Goal: Use online tool/utility: Utilize a website feature to perform a specific function

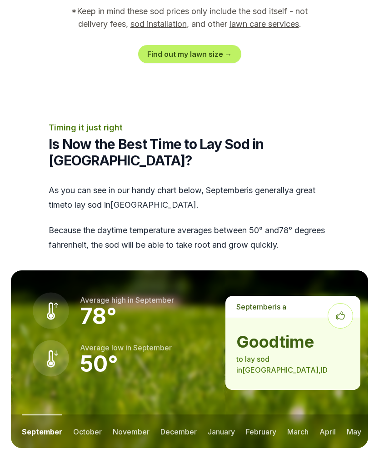
scroll to position [1077, 0]
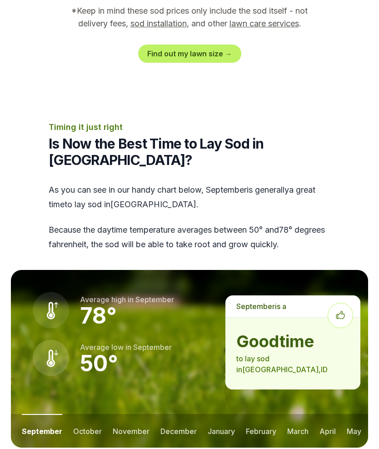
click at [83, 414] on button "october" at bounding box center [87, 431] width 29 height 34
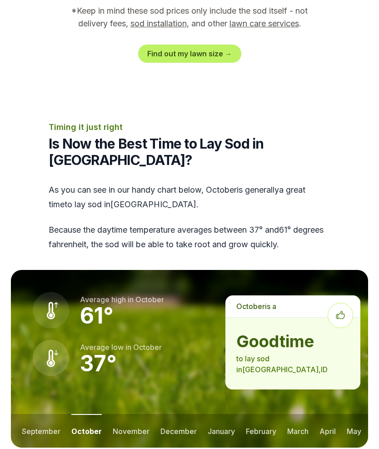
click at [130, 414] on button "november" at bounding box center [131, 431] width 37 height 34
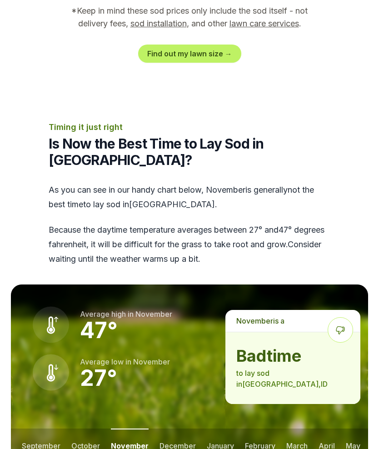
click at [360, 429] on button "may" at bounding box center [353, 446] width 15 height 34
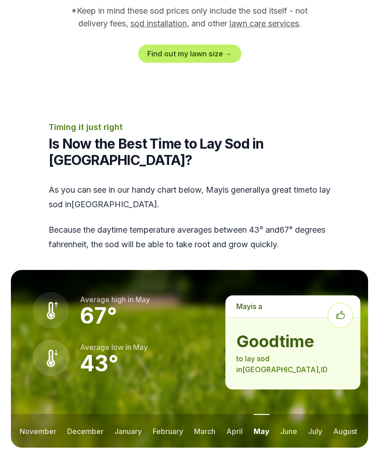
scroll to position [0, 93]
click at [350, 414] on button "august" at bounding box center [345, 431] width 24 height 34
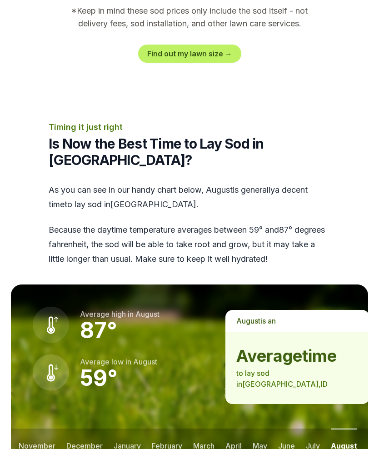
click at [318, 434] on button "july" at bounding box center [313, 446] width 14 height 34
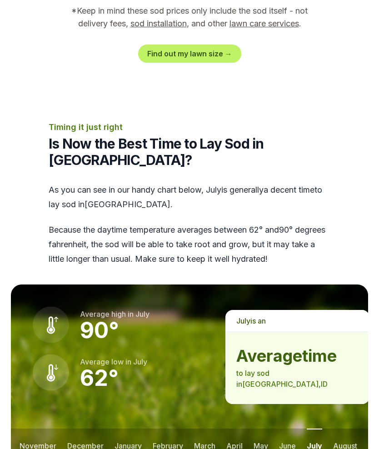
click at [288, 433] on button "june" at bounding box center [287, 446] width 17 height 34
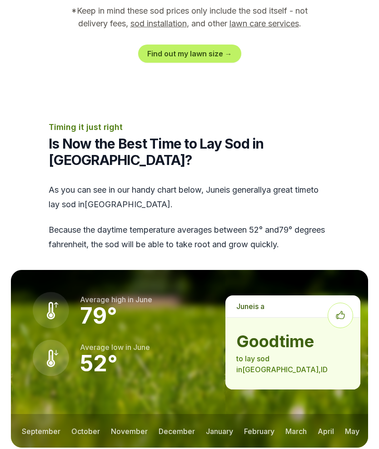
scroll to position [0, 0]
click at [43, 414] on button "september" at bounding box center [41, 431] width 39 height 34
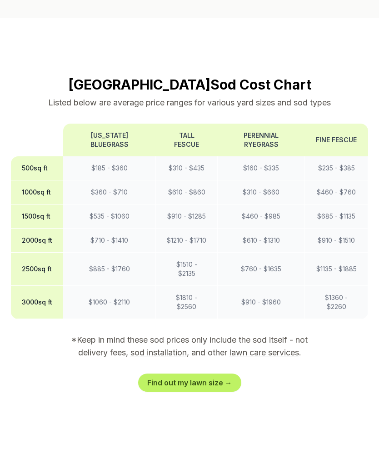
scroll to position [776, 0]
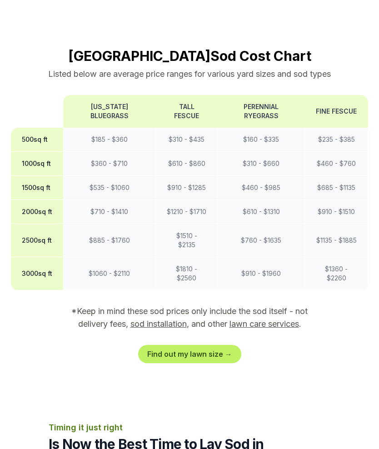
click at [217, 345] on link "Find out my lawn size →" at bounding box center [189, 354] width 103 height 18
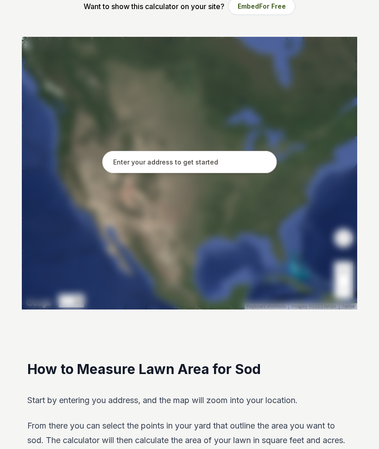
scroll to position [167, 0]
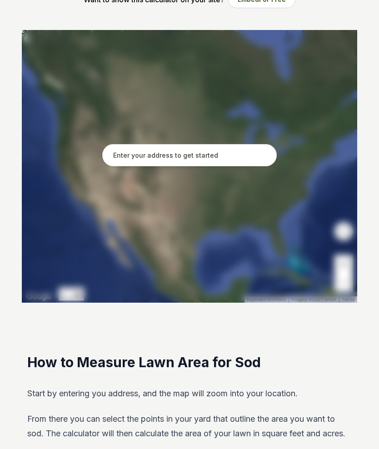
click at [211, 154] on input "text" at bounding box center [189, 155] width 175 height 23
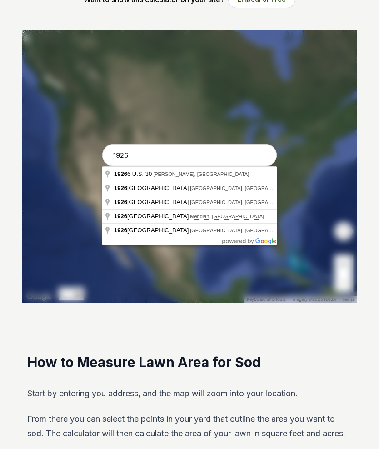
type input "[STREET_ADDRESS]"
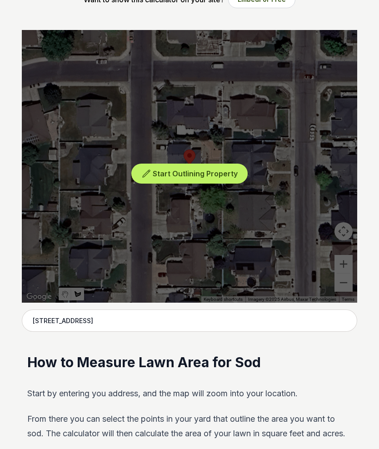
click at [230, 172] on span "Start Outlining Property" at bounding box center [195, 173] width 85 height 9
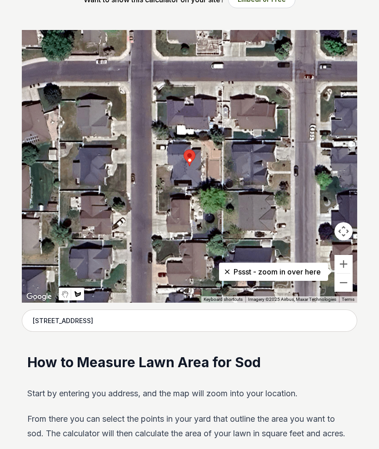
click at [321, 275] on p "Pssst - zoom in over here" at bounding box center [273, 271] width 95 height 11
click at [346, 265] on button "Zoom in" at bounding box center [344, 264] width 18 height 18
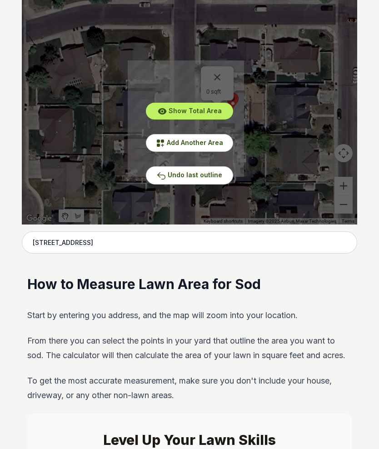
scroll to position [245, 0]
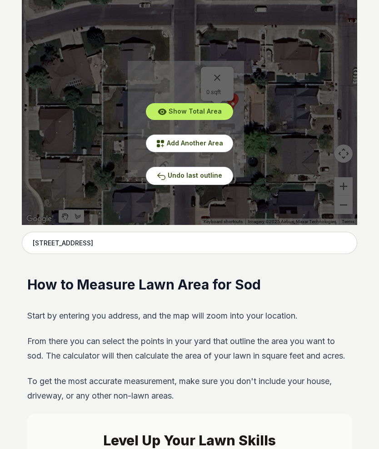
click at [220, 85] on div "Show Total Area Add Another Area Undo last outline" at bounding box center [190, 88] width 336 height 273
click at [203, 179] on span "Undo last outline" at bounding box center [195, 175] width 55 height 8
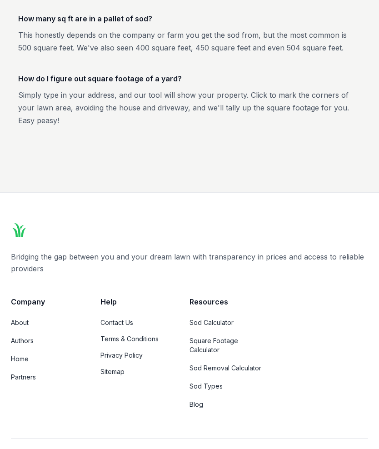
scroll to position [1773, 0]
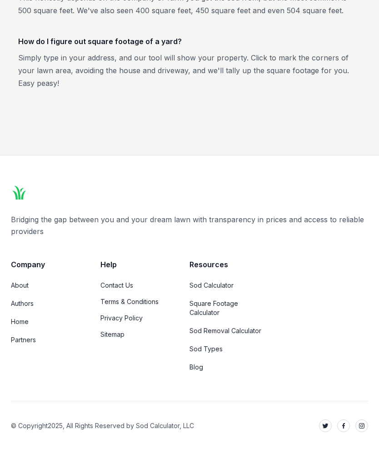
click at [211, 309] on link "Square Footage Calculator" at bounding box center [227, 308] width 75 height 18
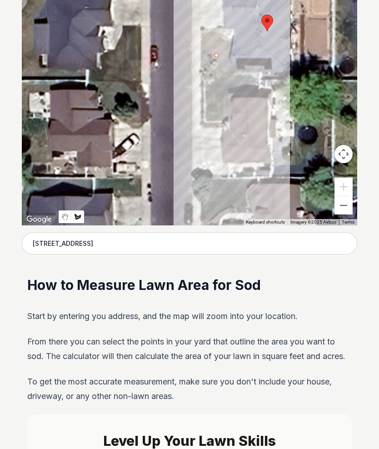
scroll to position [245, 0]
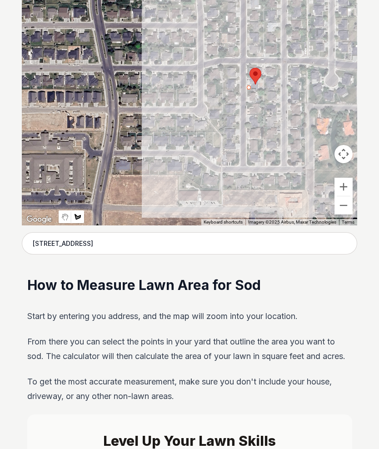
click at [346, 187] on button "Zoom in" at bounding box center [344, 187] width 18 height 18
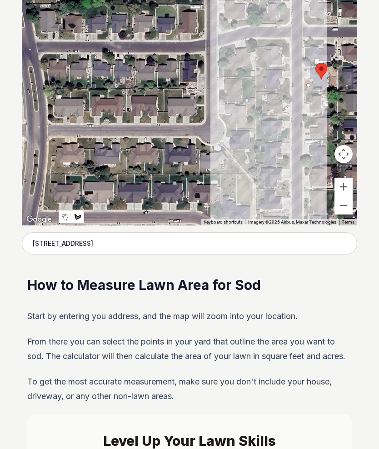
click at [341, 190] on button "Zoom in" at bounding box center [344, 187] width 18 height 18
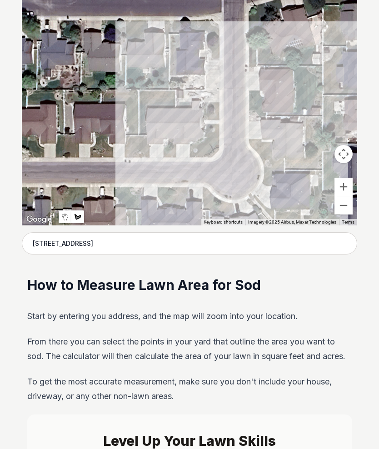
click at [347, 186] on button "Zoom in" at bounding box center [344, 187] width 18 height 18
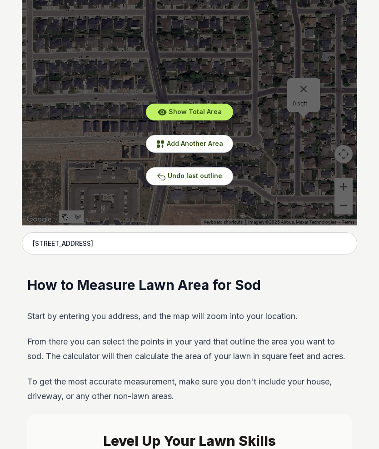
click at [343, 186] on div "Show Total Area Add Another Area Undo last outline" at bounding box center [190, 89] width 336 height 273
click at [214, 113] on span "Show Total Area" at bounding box center [195, 112] width 53 height 8
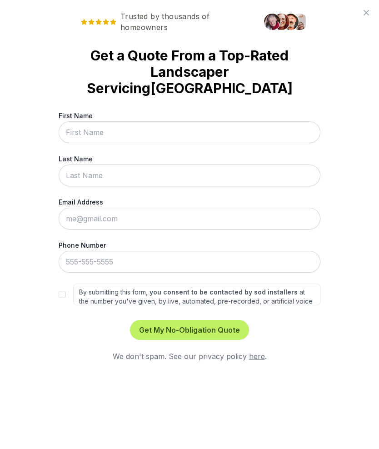
scroll to position [0, 0]
